Goal: Task Accomplishment & Management: Manage account settings

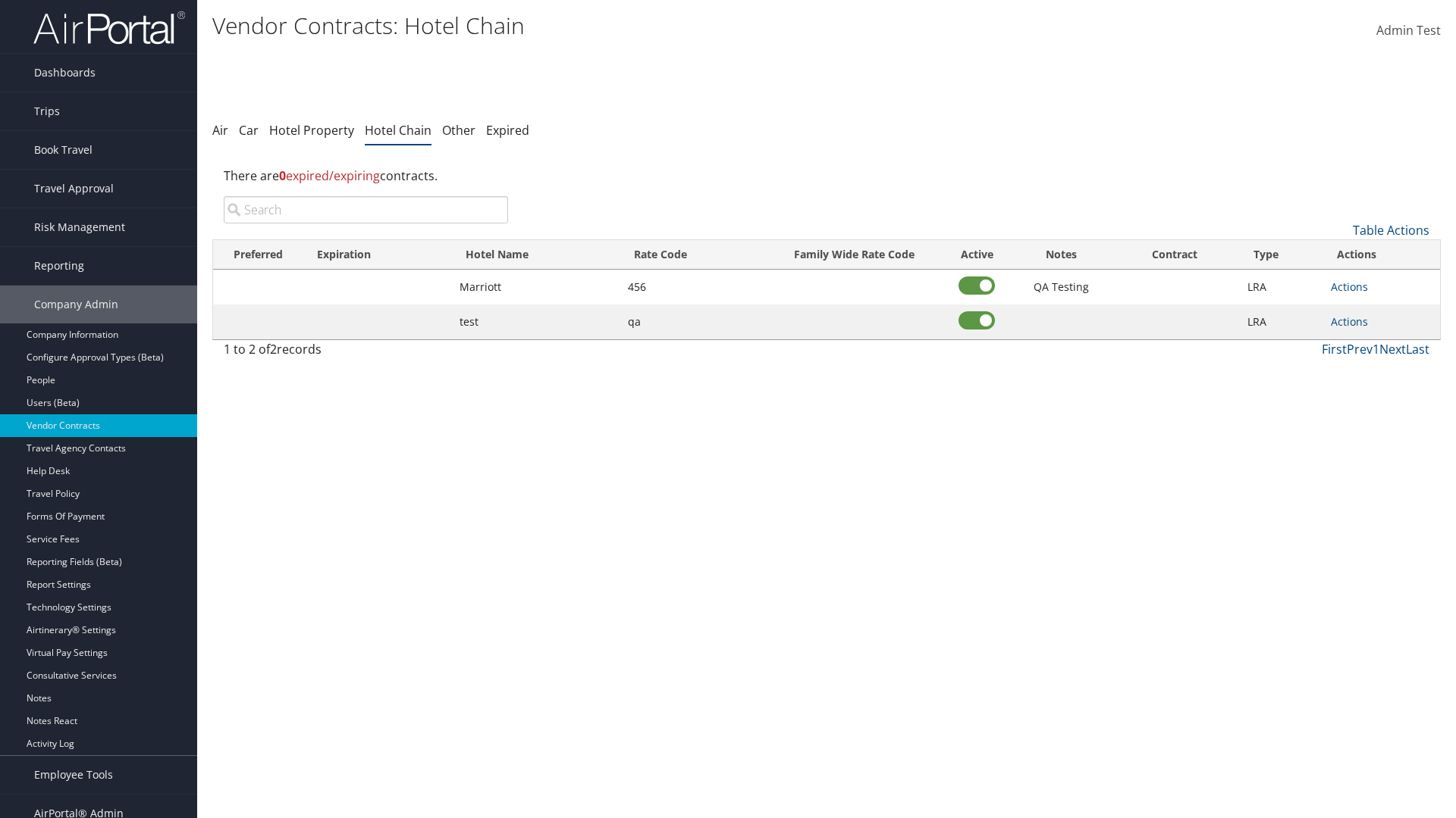
click at [366, 209] on input "search" at bounding box center [366, 210] width 285 height 28
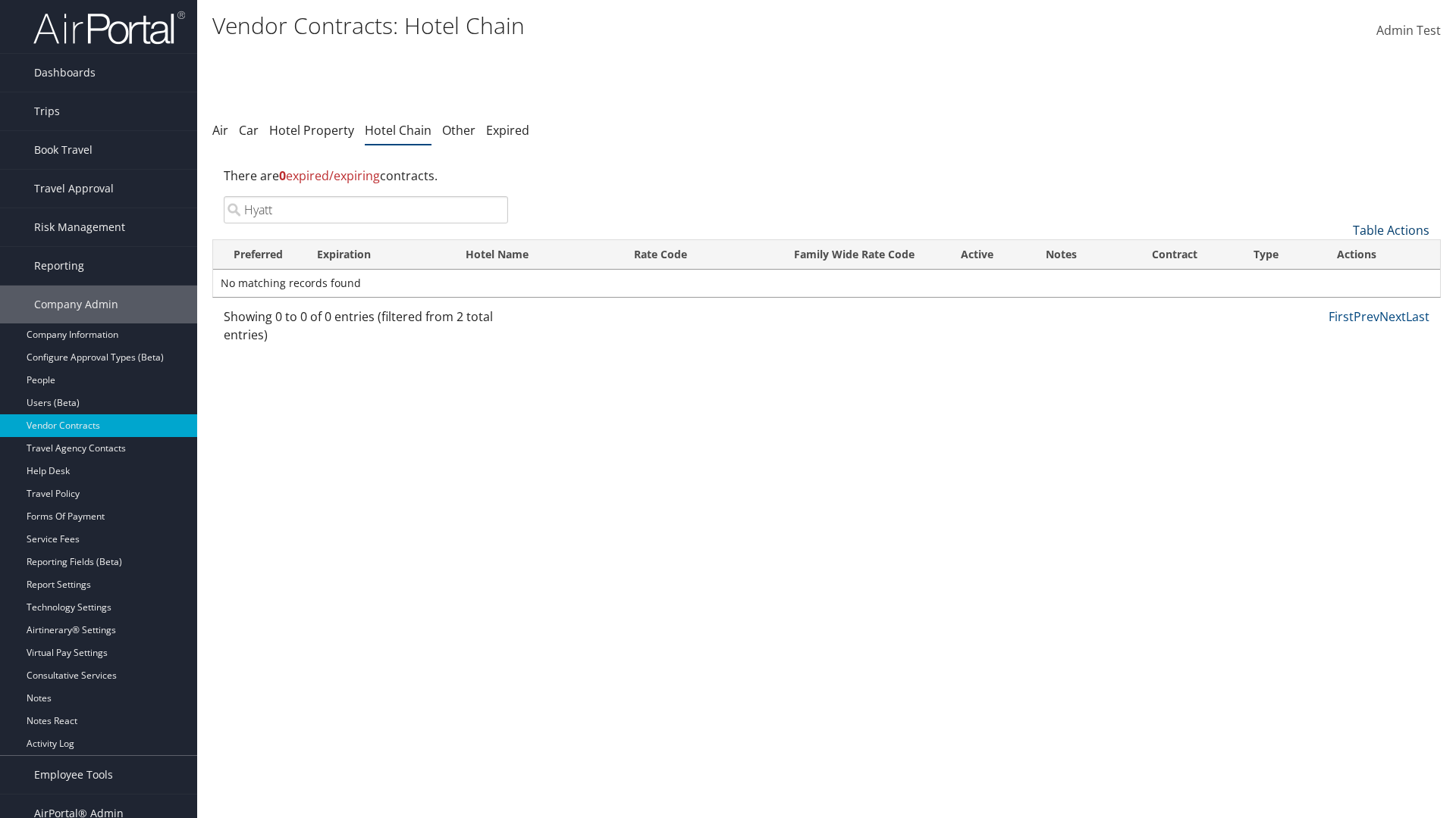
type input "Hyatt"
click at [1391, 230] on link "Table Actions" at bounding box center [1390, 230] width 76 height 17
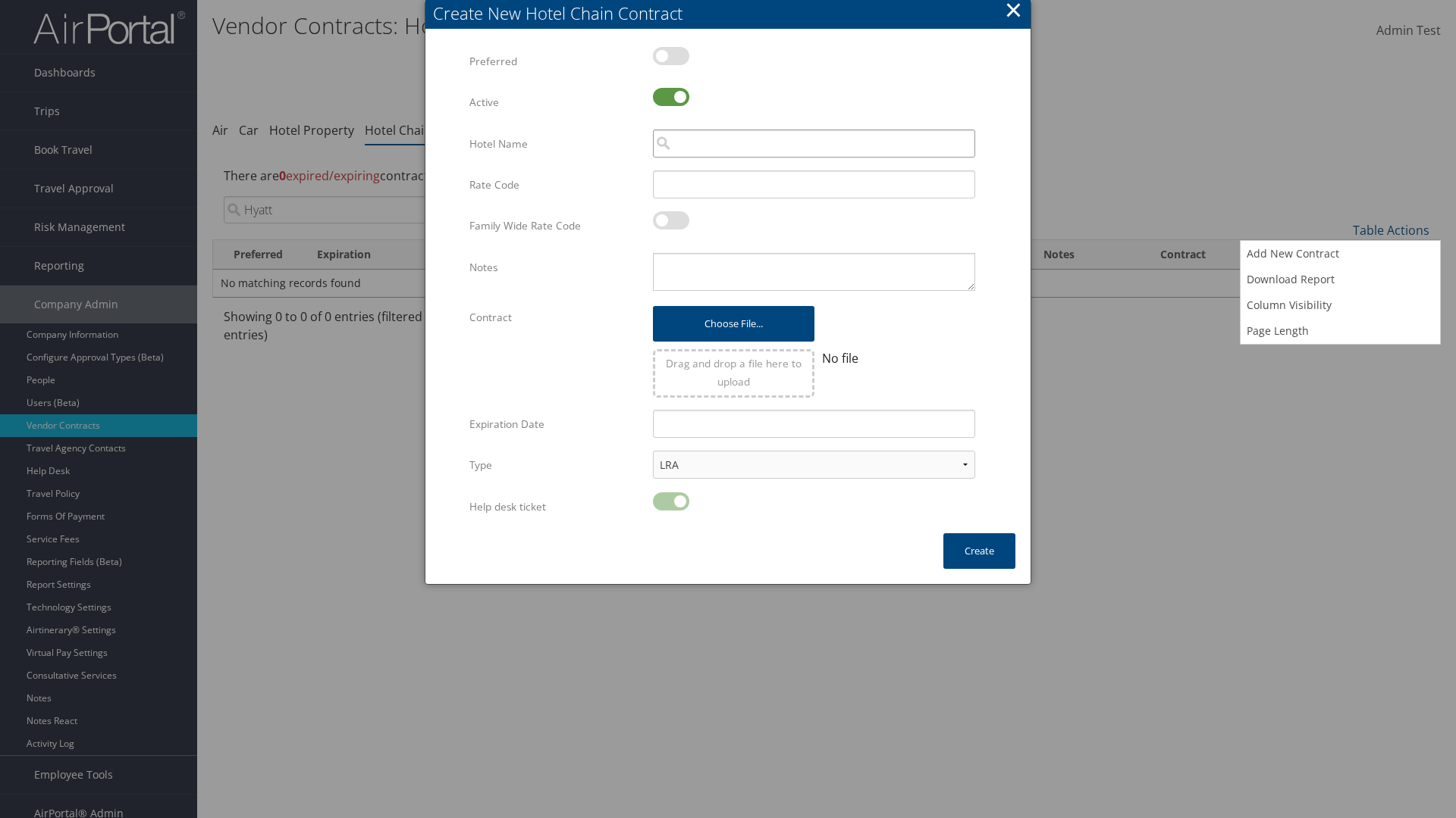
click at [814, 143] on input "search" at bounding box center [814, 143] width 322 height 28
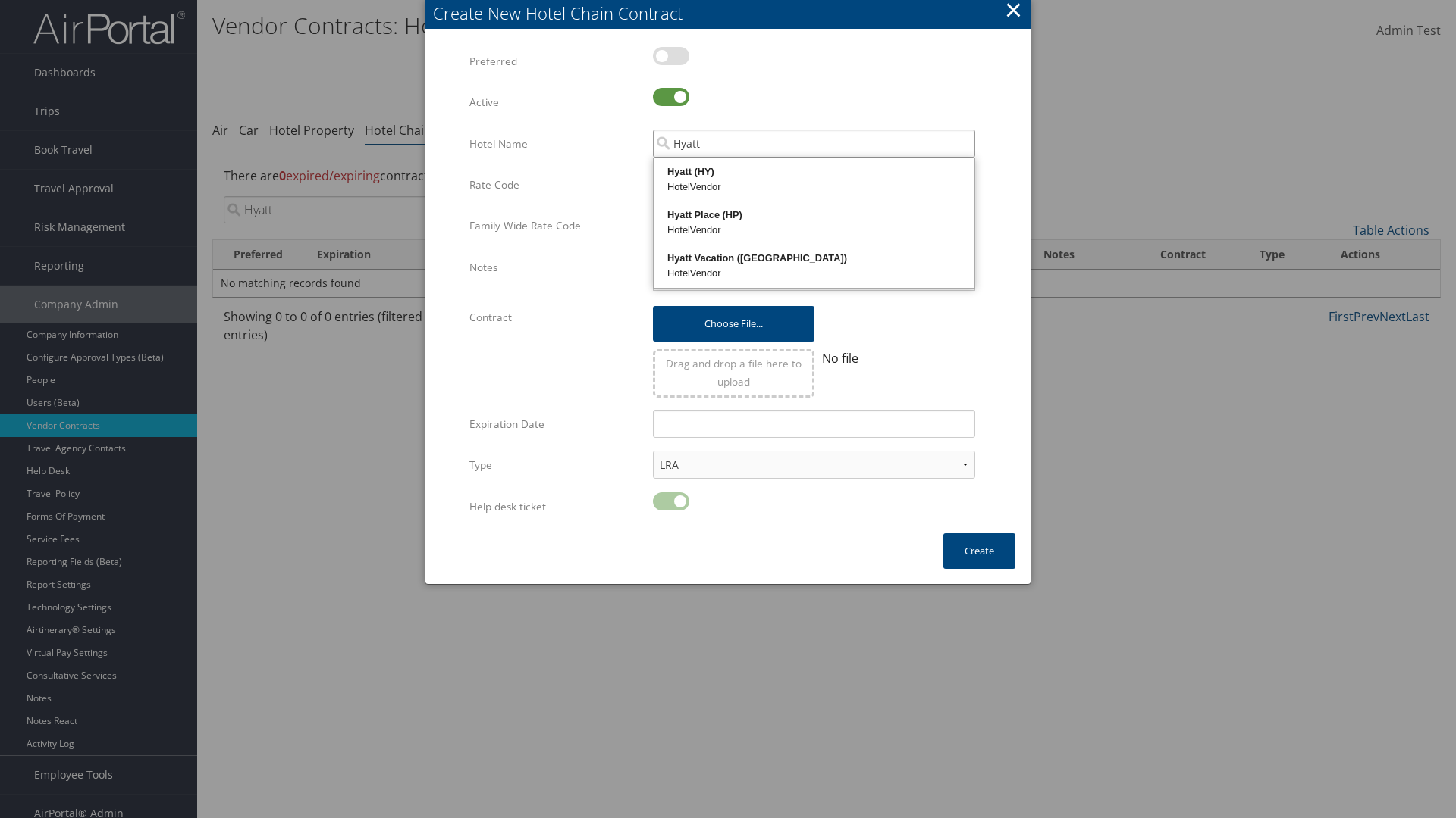
type input "Hyatt"
type input "456"
type textarea "QA Testing"
click at [979, 551] on button "Create" at bounding box center [979, 551] width 72 height 36
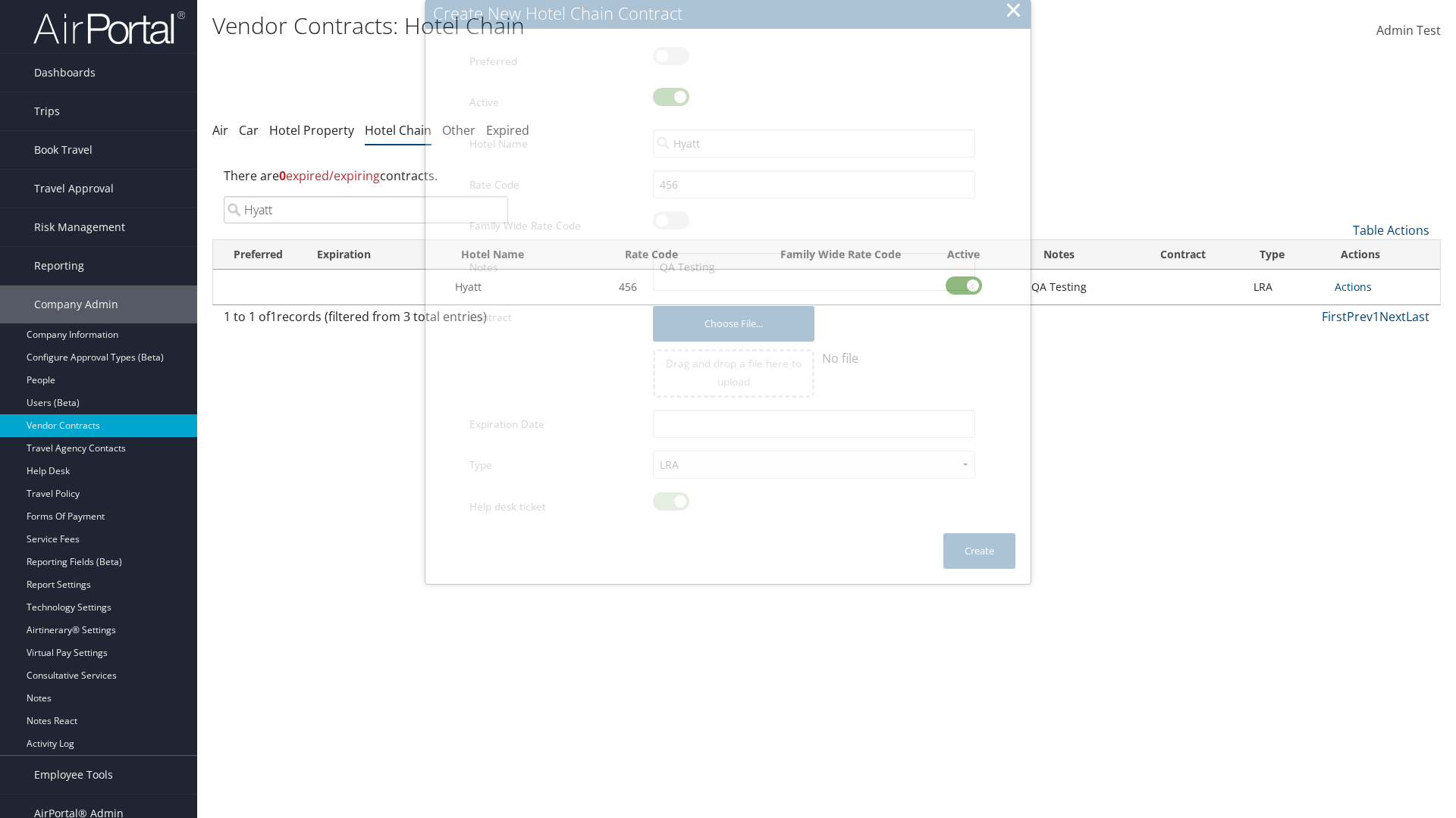
click at [366, 209] on input "Hyatt" at bounding box center [366, 210] width 285 height 28
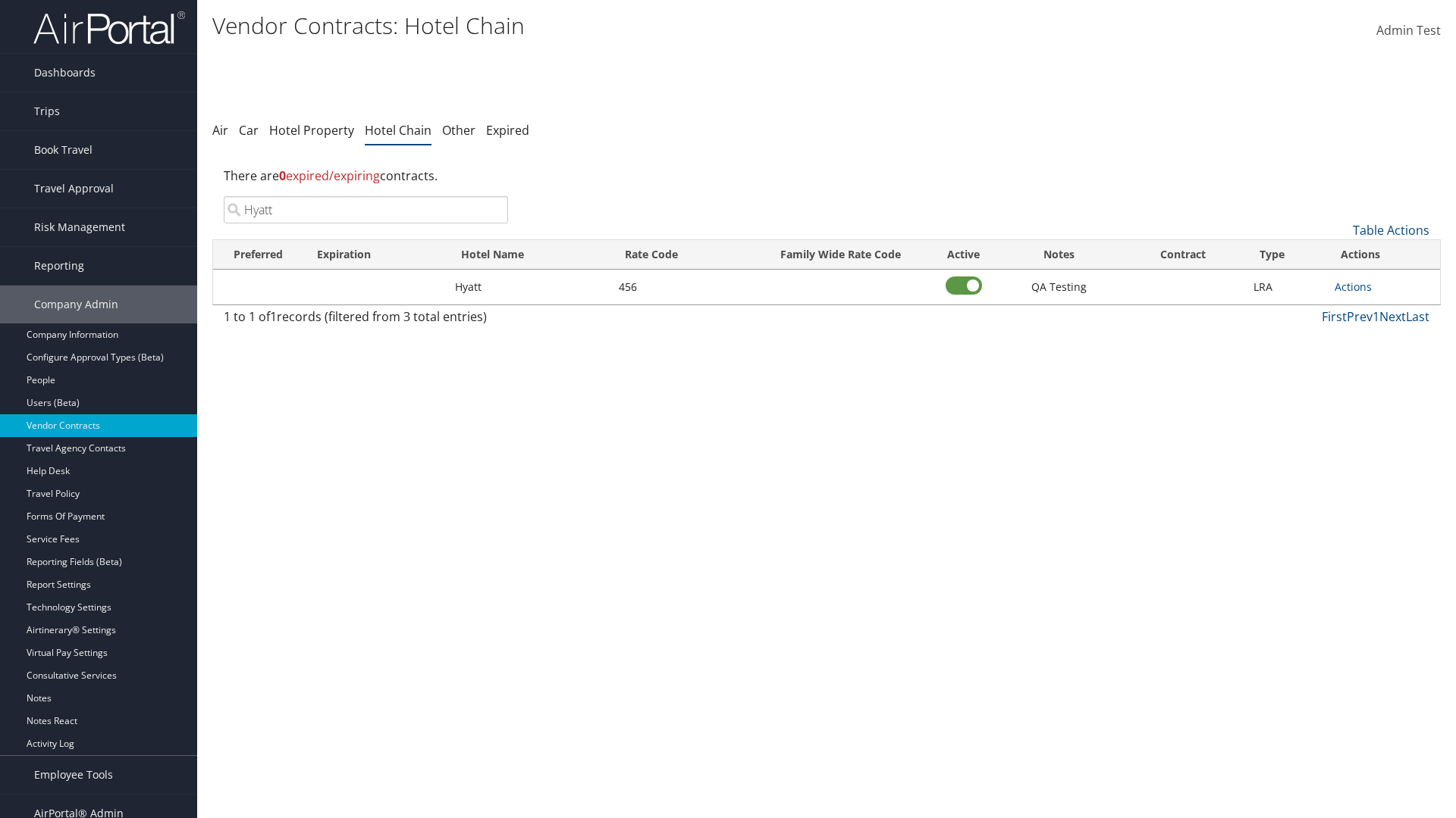
click at [1352, 286] on link "Actions" at bounding box center [1353, 286] width 38 height 15
click at [0, 0] on link "Edit" at bounding box center [0, 0] width 0 height 0
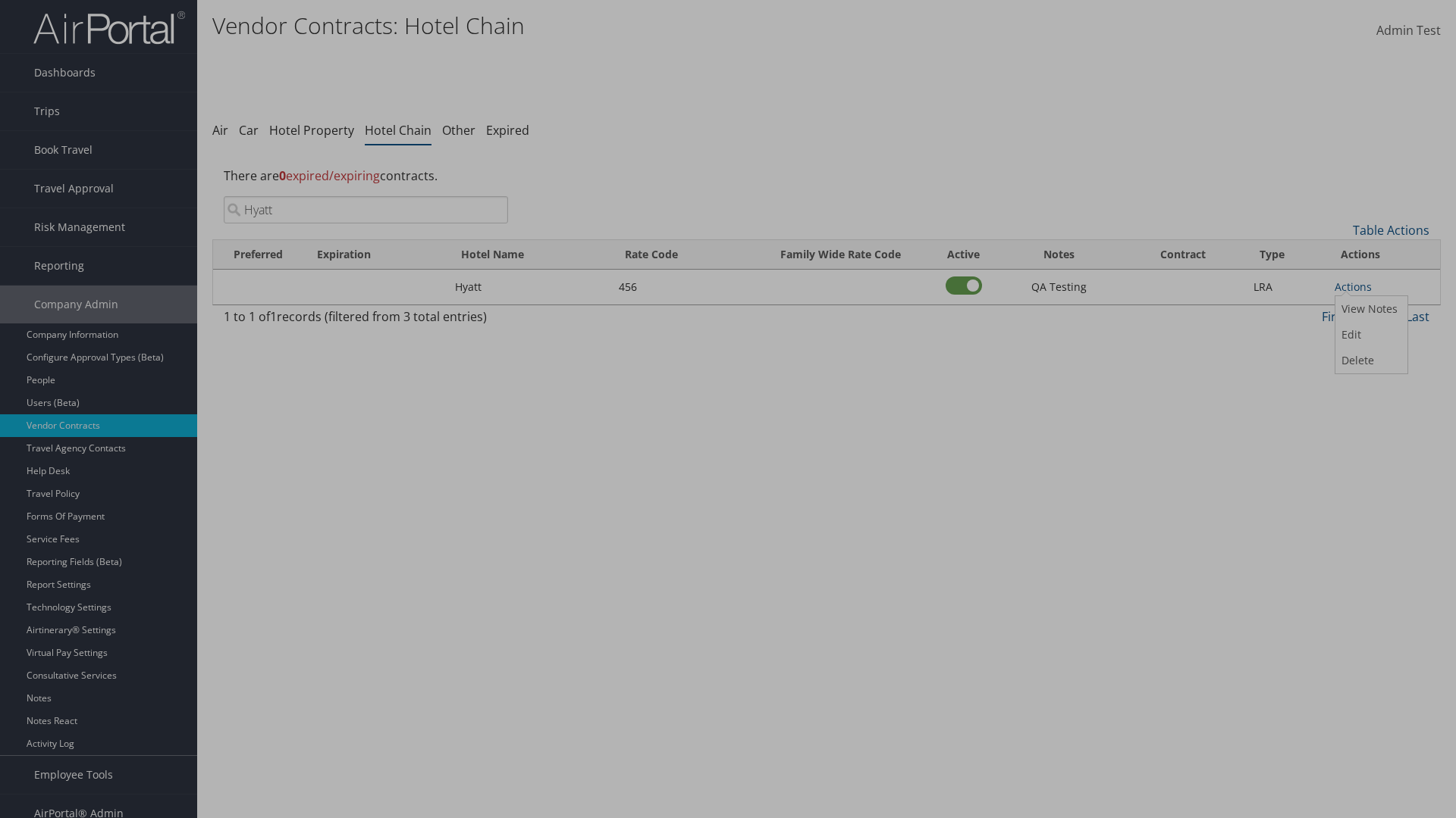
click at [0, 0] on label at bounding box center [0, 0] width 0 height 0
click at [0, 0] on input "checkbox" at bounding box center [0, 0] width 0 height 0
checkbox input "false"
click at [0, 0] on button "Update" at bounding box center [0, 0] width 0 height 0
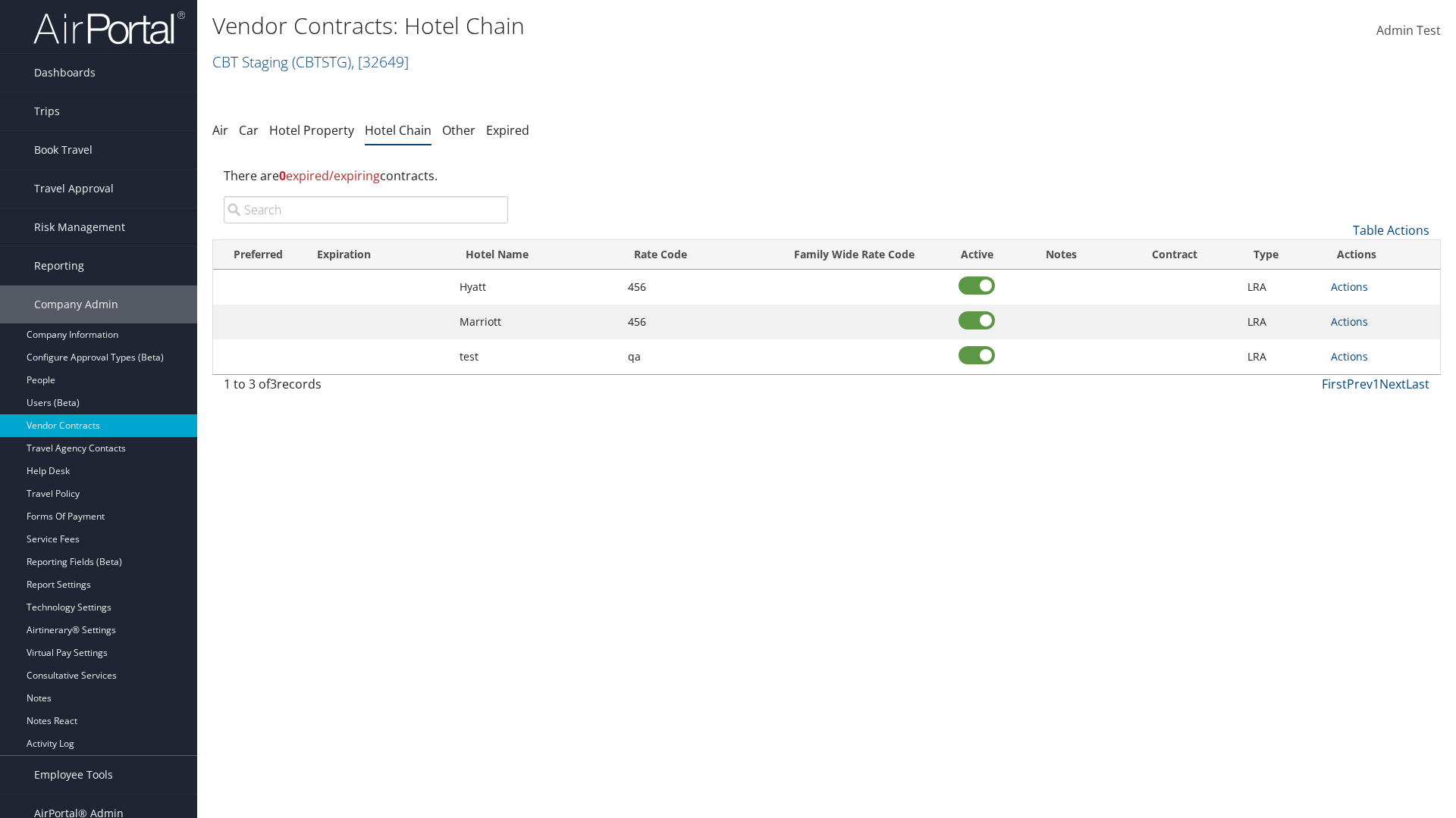
click at [366, 209] on input "search" at bounding box center [366, 210] width 285 height 28
type input "Hyatt"
click at [1349, 286] on link "Actions" at bounding box center [1349, 286] width 38 height 15
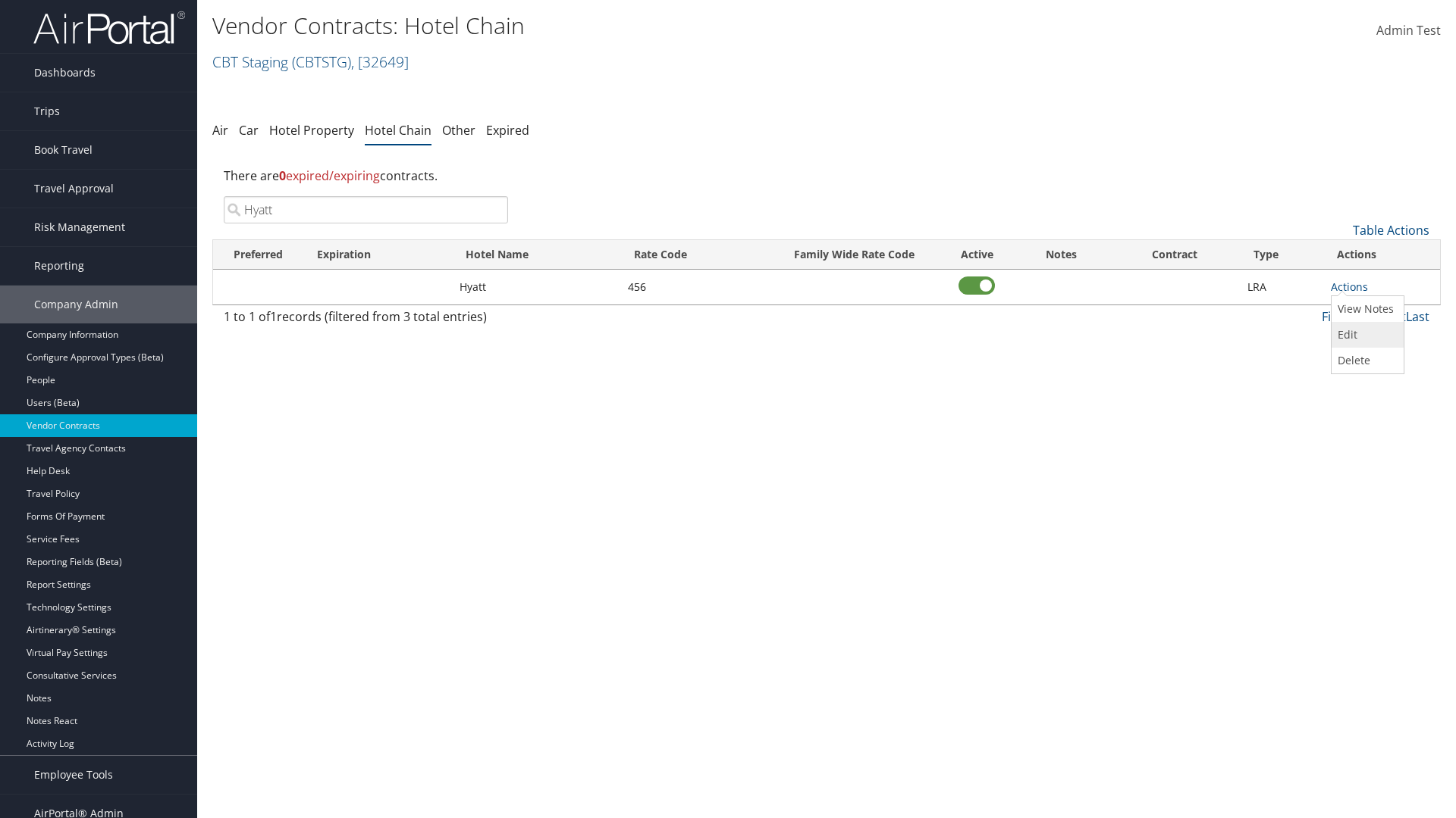
click at [1365, 335] on link "Edit" at bounding box center [1365, 335] width 68 height 26
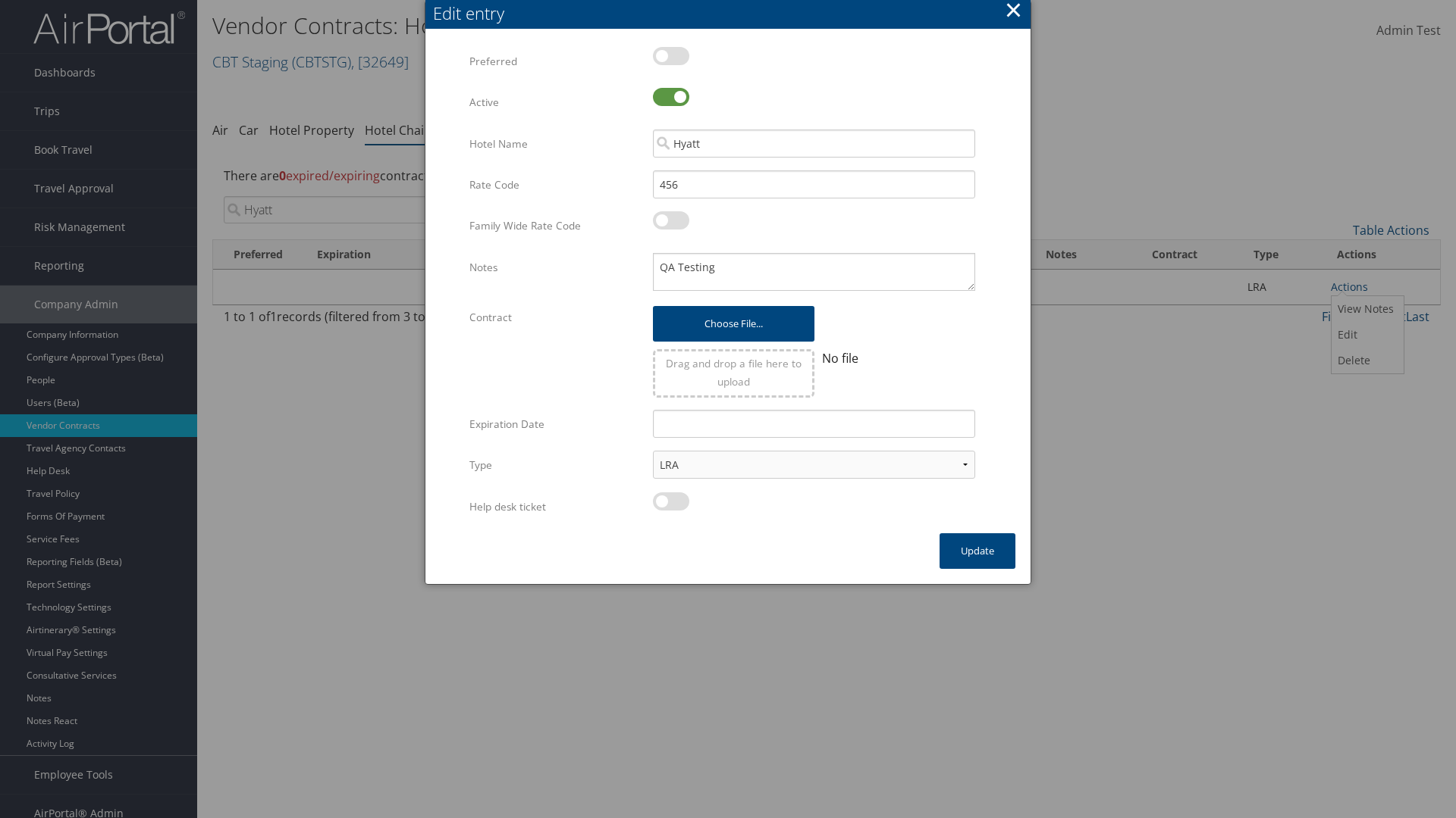
click at [671, 97] on label at bounding box center [670, 97] width 37 height 18
click at [670, 97] on input "checkbox" at bounding box center [665, 100] width 10 height 10
checkbox input "false"
